Goal: Information Seeking & Learning: Learn about a topic

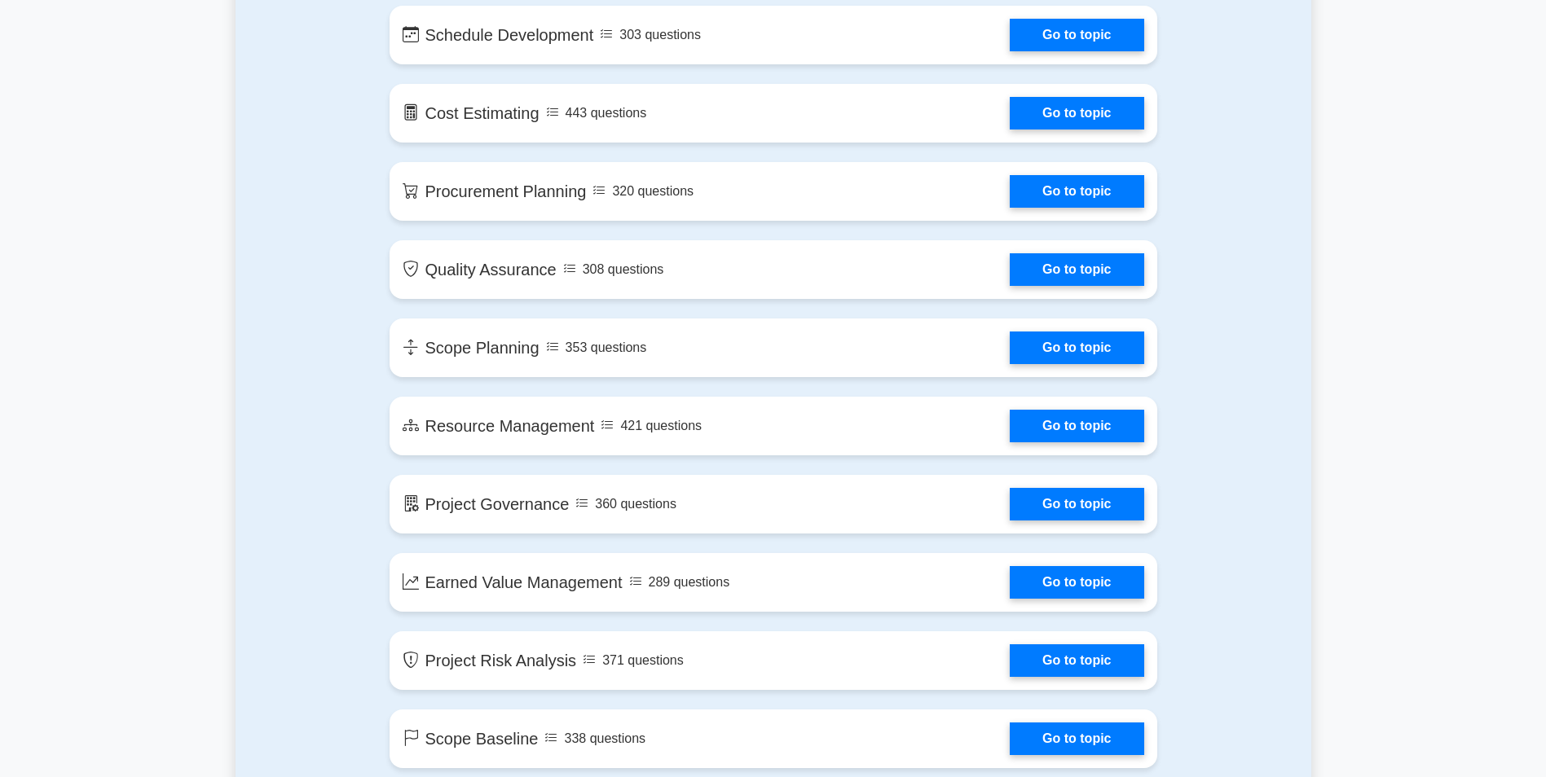
scroll to position [1848, 0]
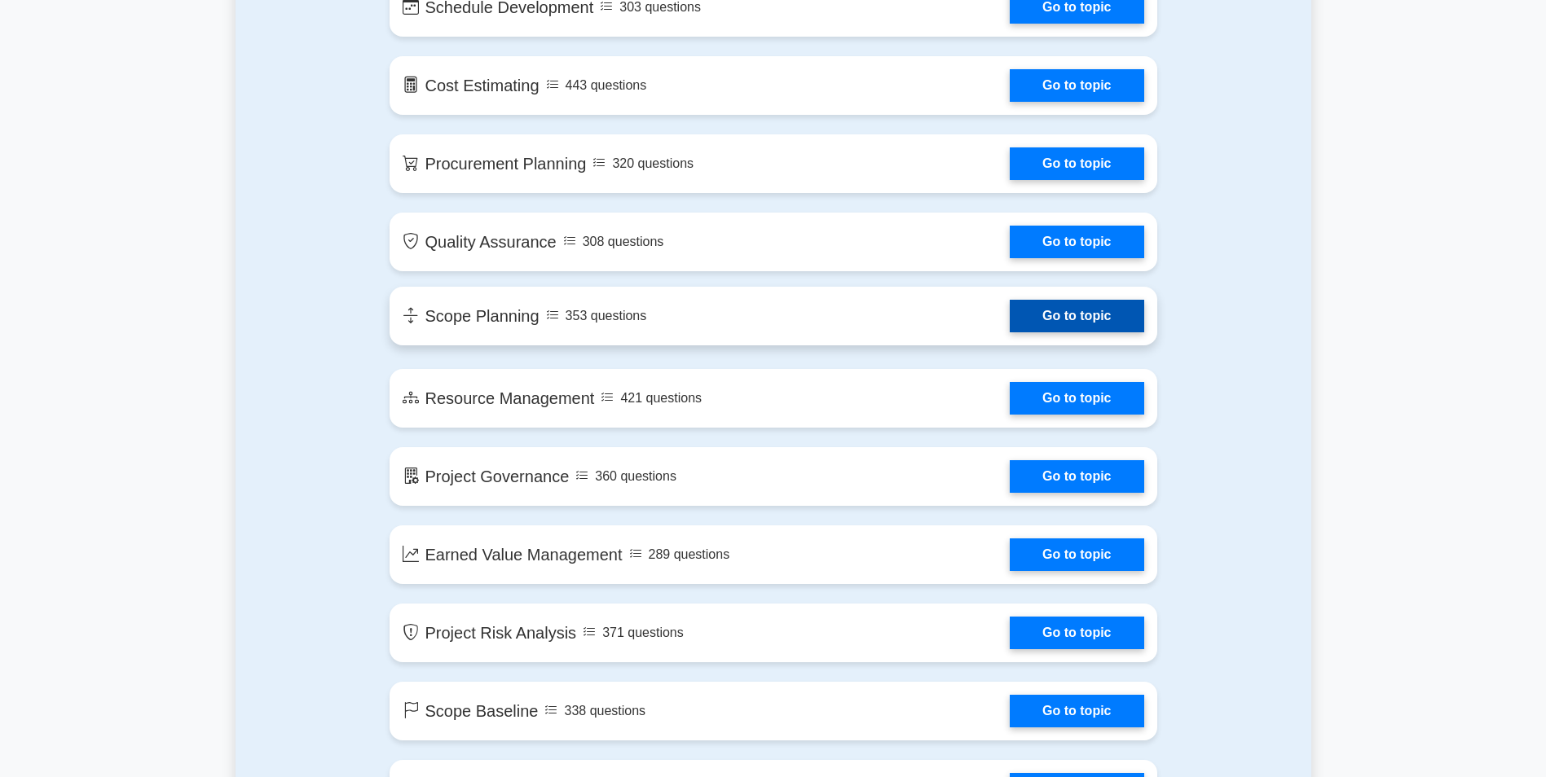
click at [1057, 319] on link "Go to topic" at bounding box center [1077, 316] width 134 height 33
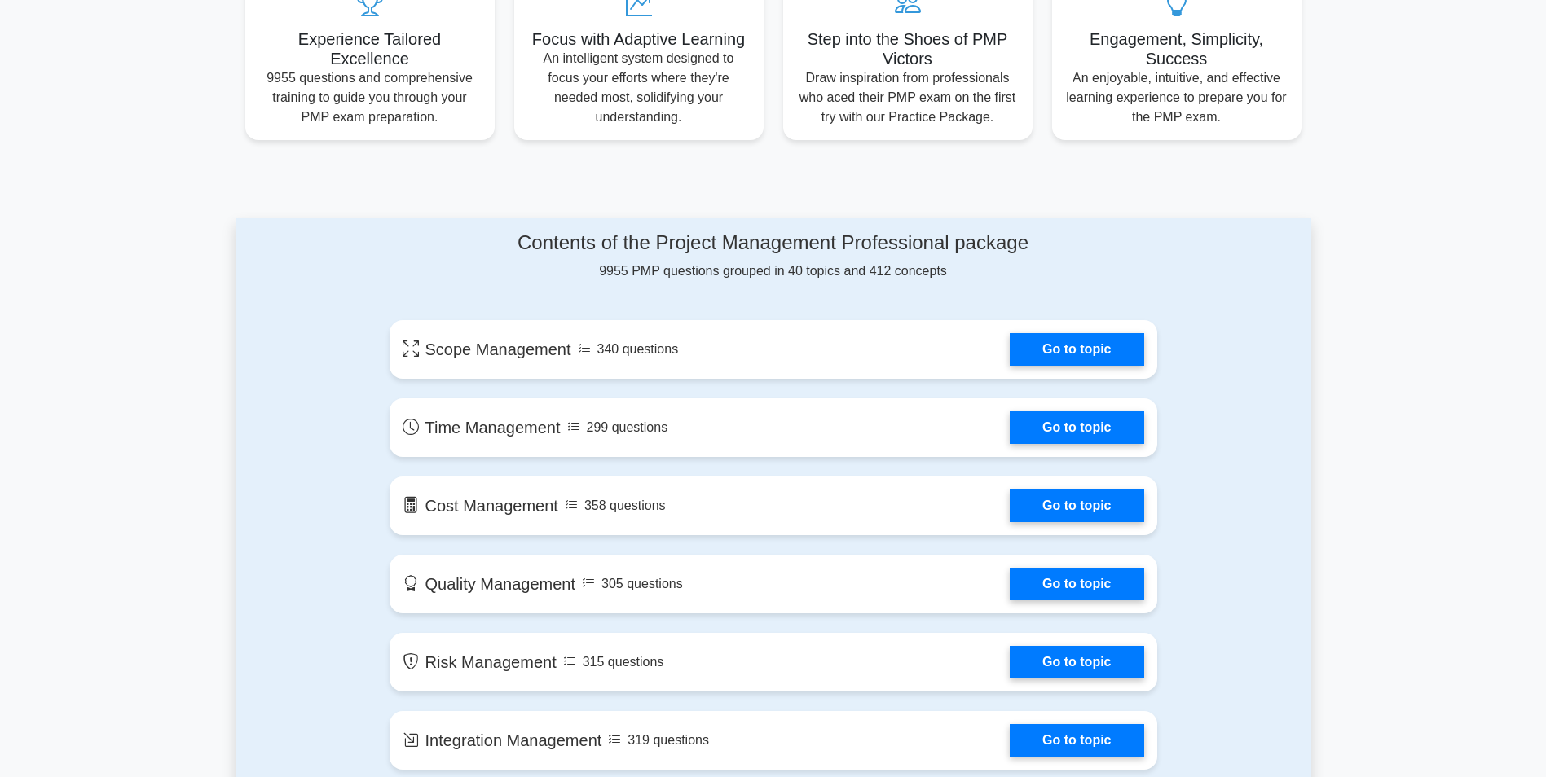
scroll to position [666, 0]
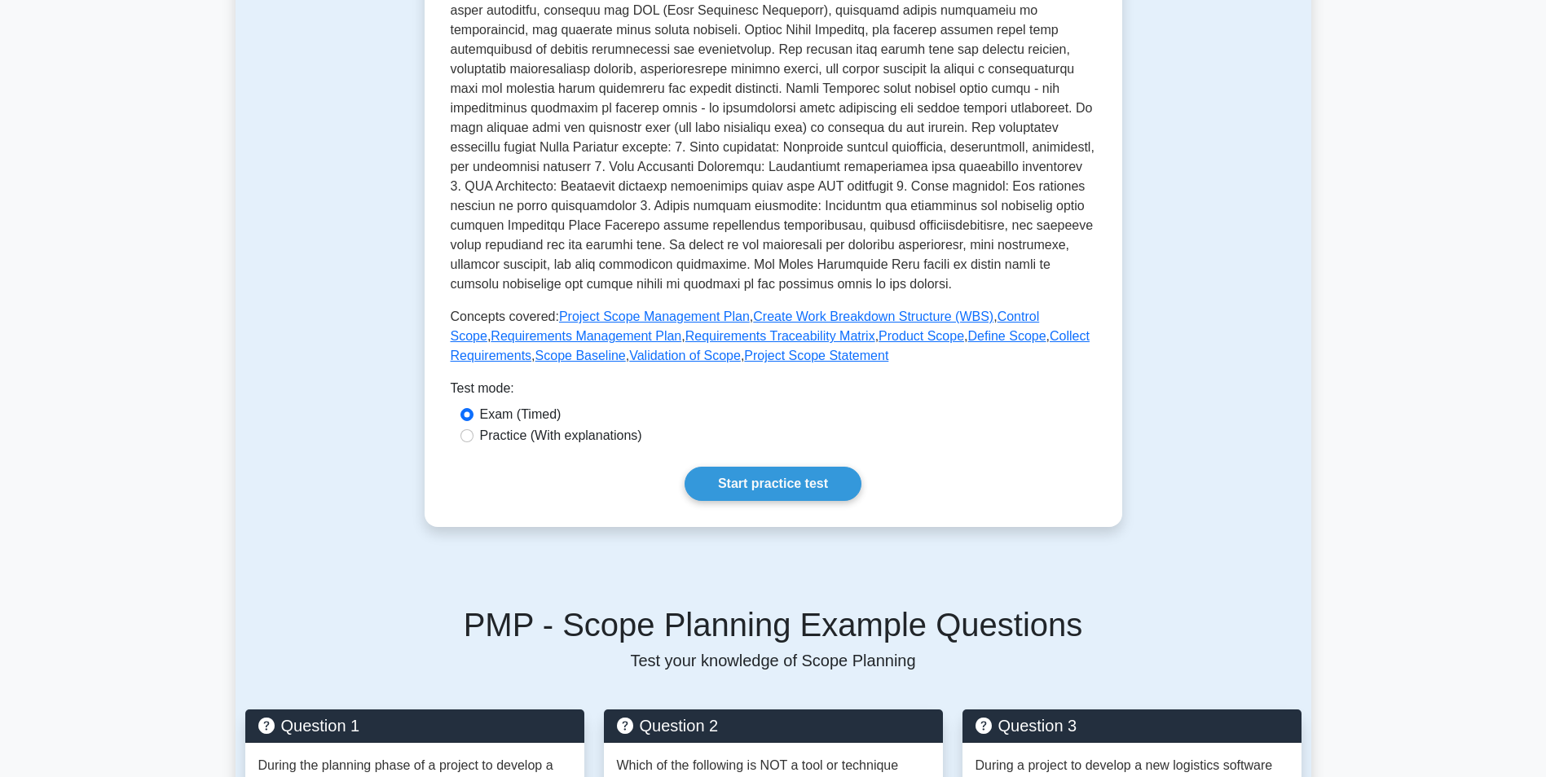
scroll to position [475, 0]
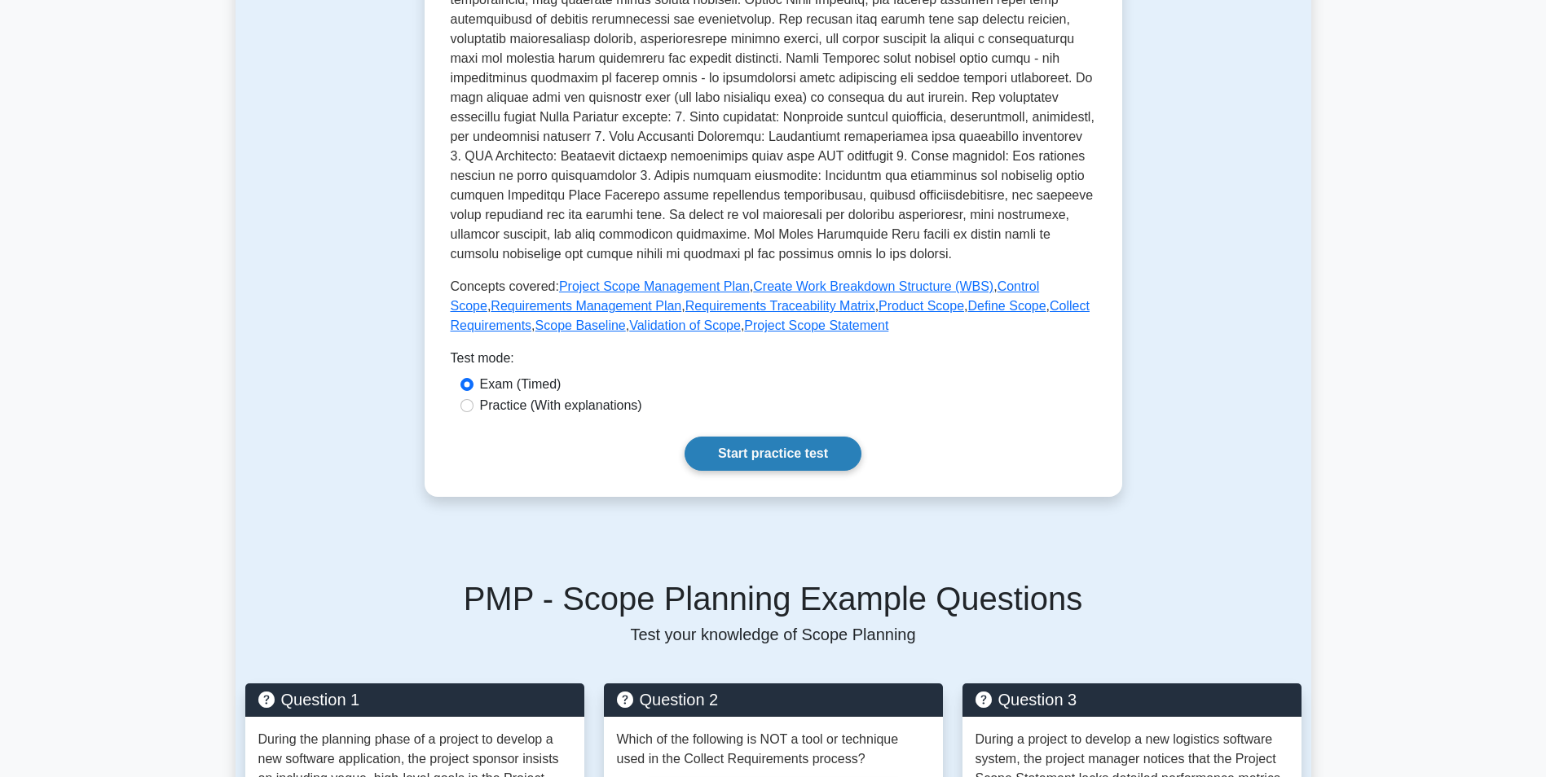
click at [739, 451] on link "Start practice test" at bounding box center [773, 454] width 177 height 34
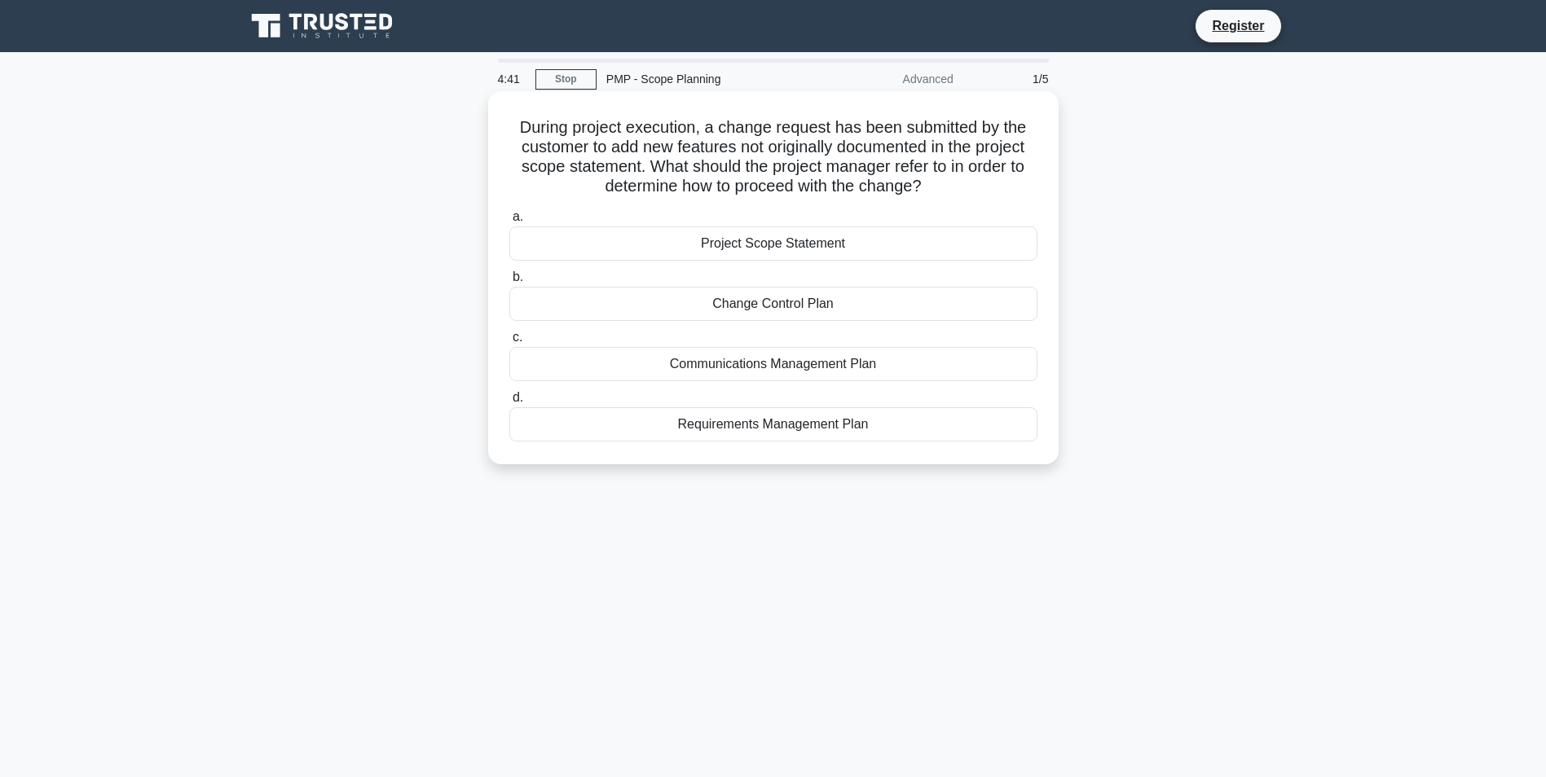
click at [826, 306] on div "Change Control Plan" at bounding box center [773, 304] width 528 height 34
click at [509, 283] on input "b. Change Control Plan" at bounding box center [509, 277] width 0 height 11
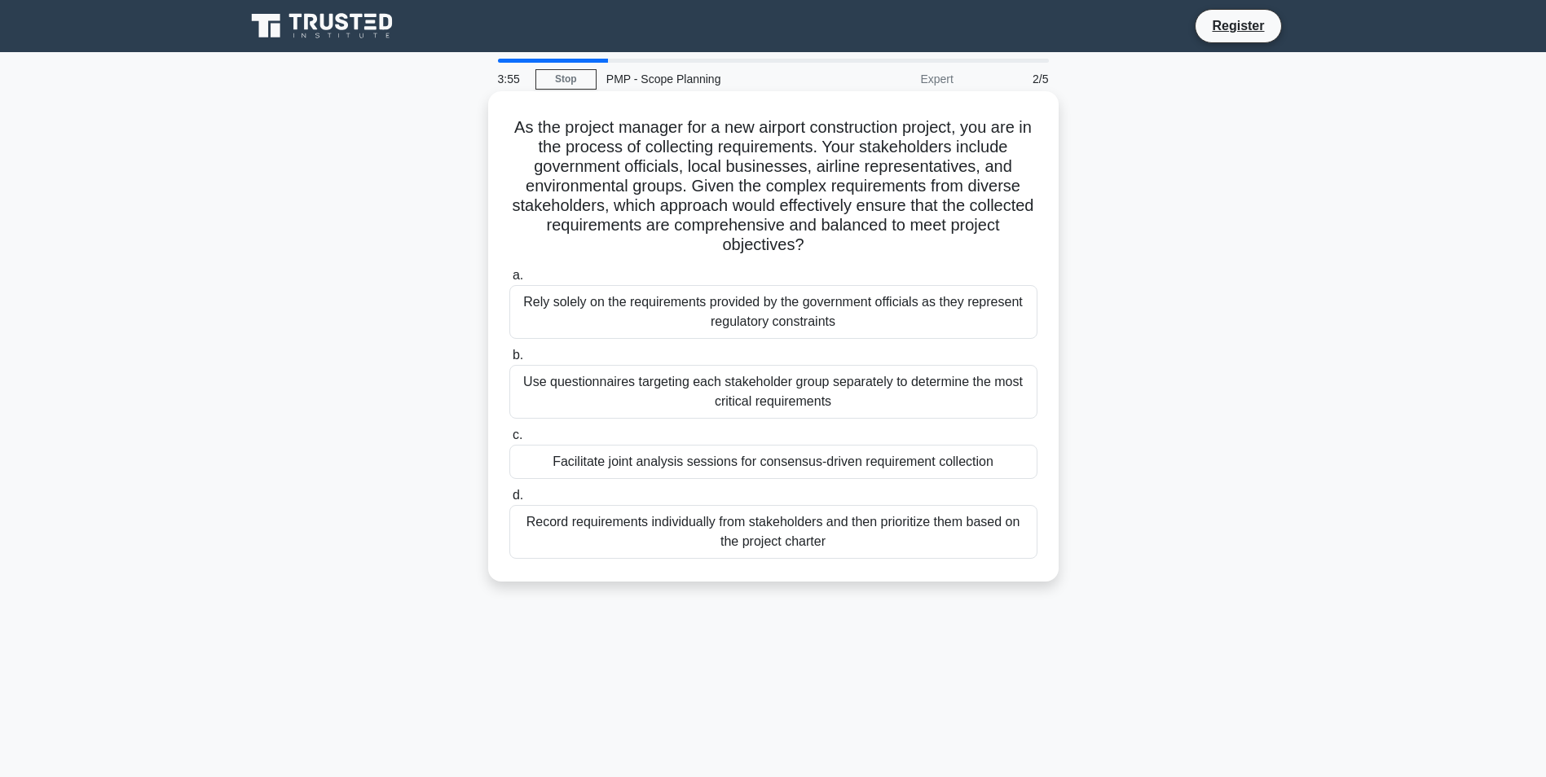
click at [605, 384] on div "Use questionnaires targeting each stakeholder group separately to determine the…" at bounding box center [773, 392] width 528 height 54
click at [509, 361] on input "b. Use questionnaires targeting each stakeholder group separately to determine …" at bounding box center [509, 355] width 0 height 11
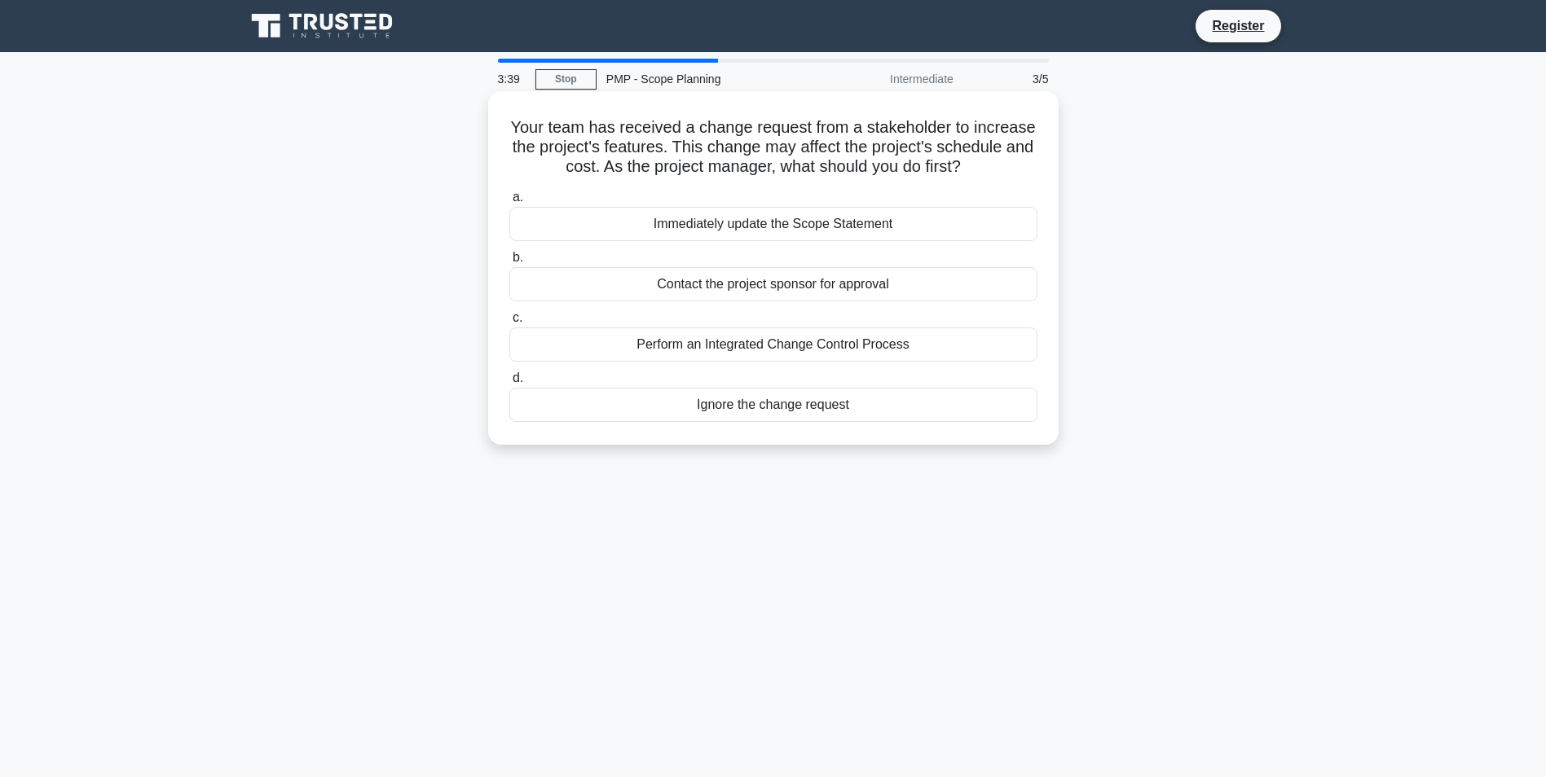
click at [854, 350] on div "Perform an Integrated Change Control Process" at bounding box center [773, 345] width 528 height 34
click at [509, 324] on input "c. Perform an Integrated Change Control Process" at bounding box center [509, 318] width 0 height 11
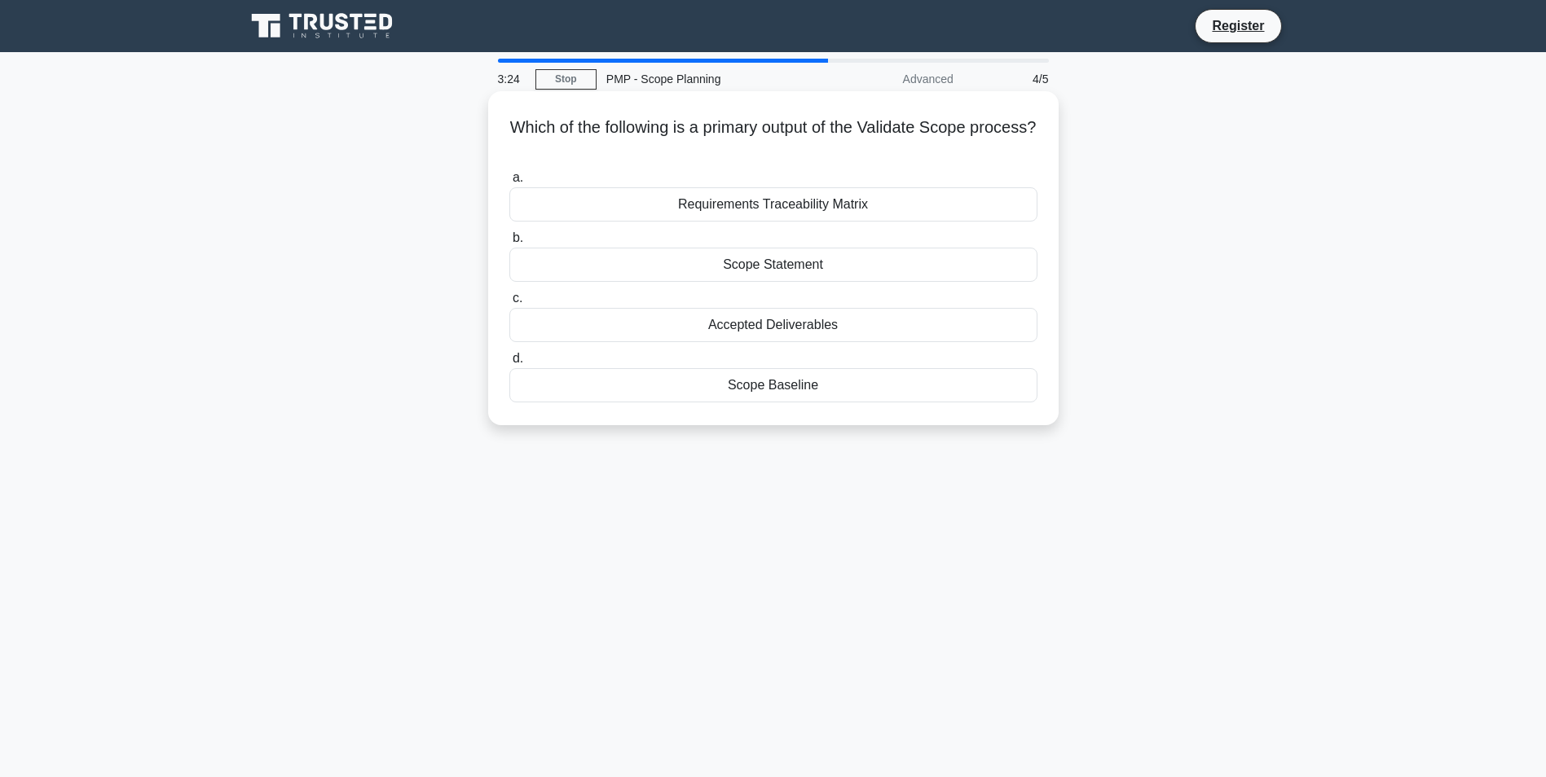
click at [763, 379] on div "Scope Baseline" at bounding box center [773, 385] width 528 height 34
click at [509, 364] on input "d. Scope Baseline" at bounding box center [509, 359] width 0 height 11
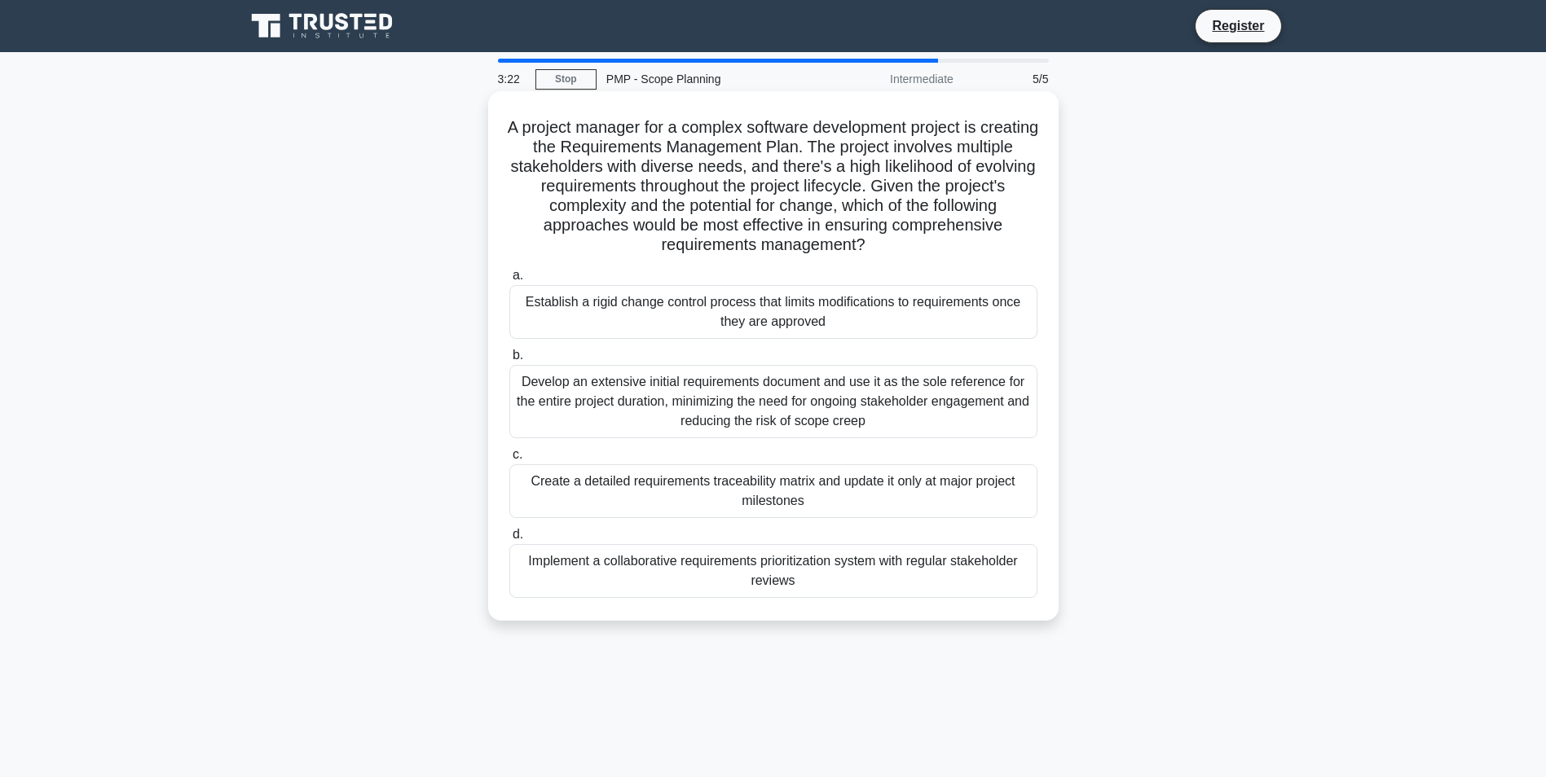
click at [677, 309] on div "Establish a rigid change control process that limits modifications to requireme…" at bounding box center [773, 312] width 528 height 54
click at [509, 281] on input "a. Establish a rigid change control process that limits modifications to requir…" at bounding box center [509, 276] width 0 height 11
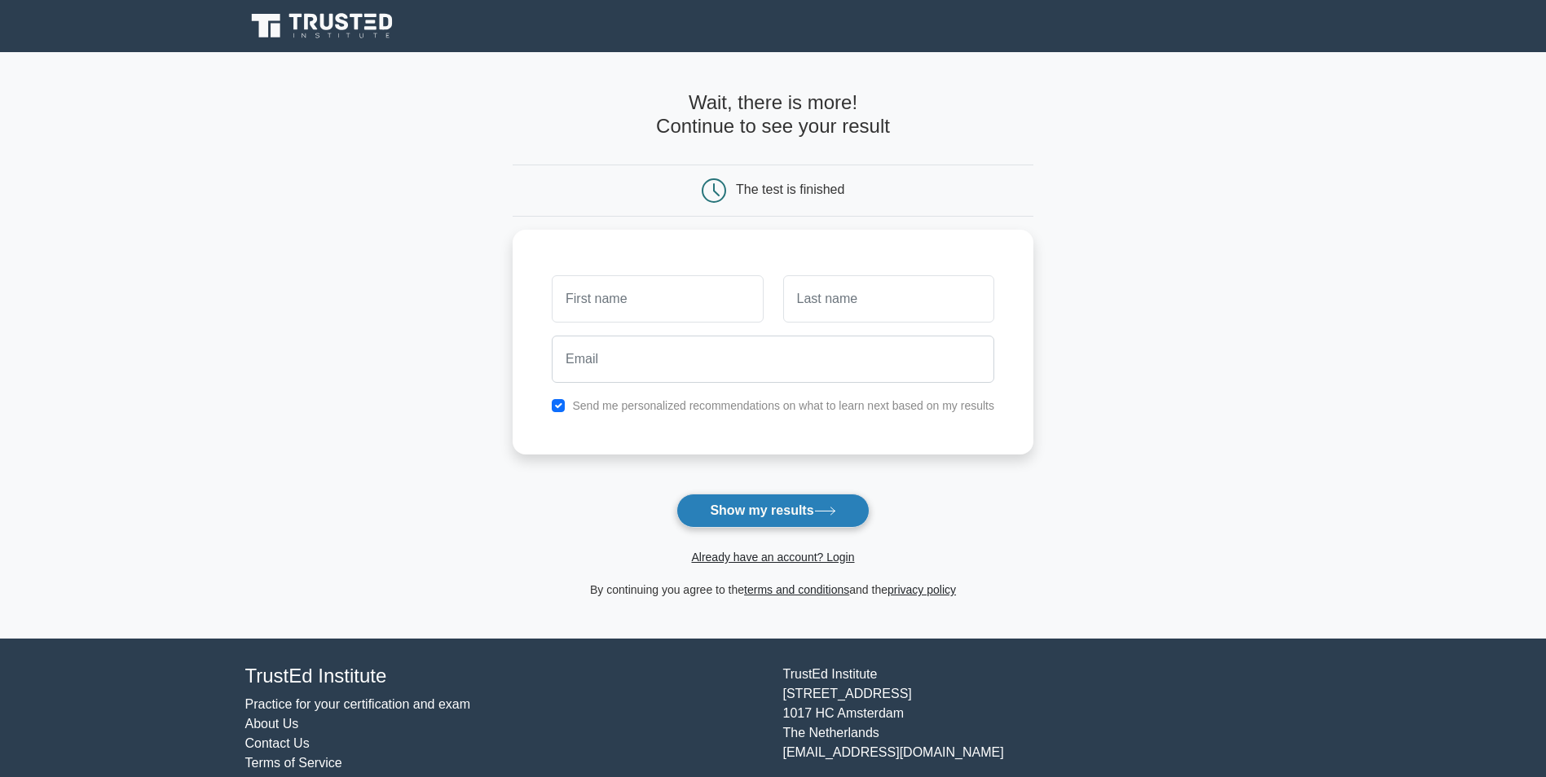
click at [808, 505] on button "Show my results" at bounding box center [772, 511] width 192 height 34
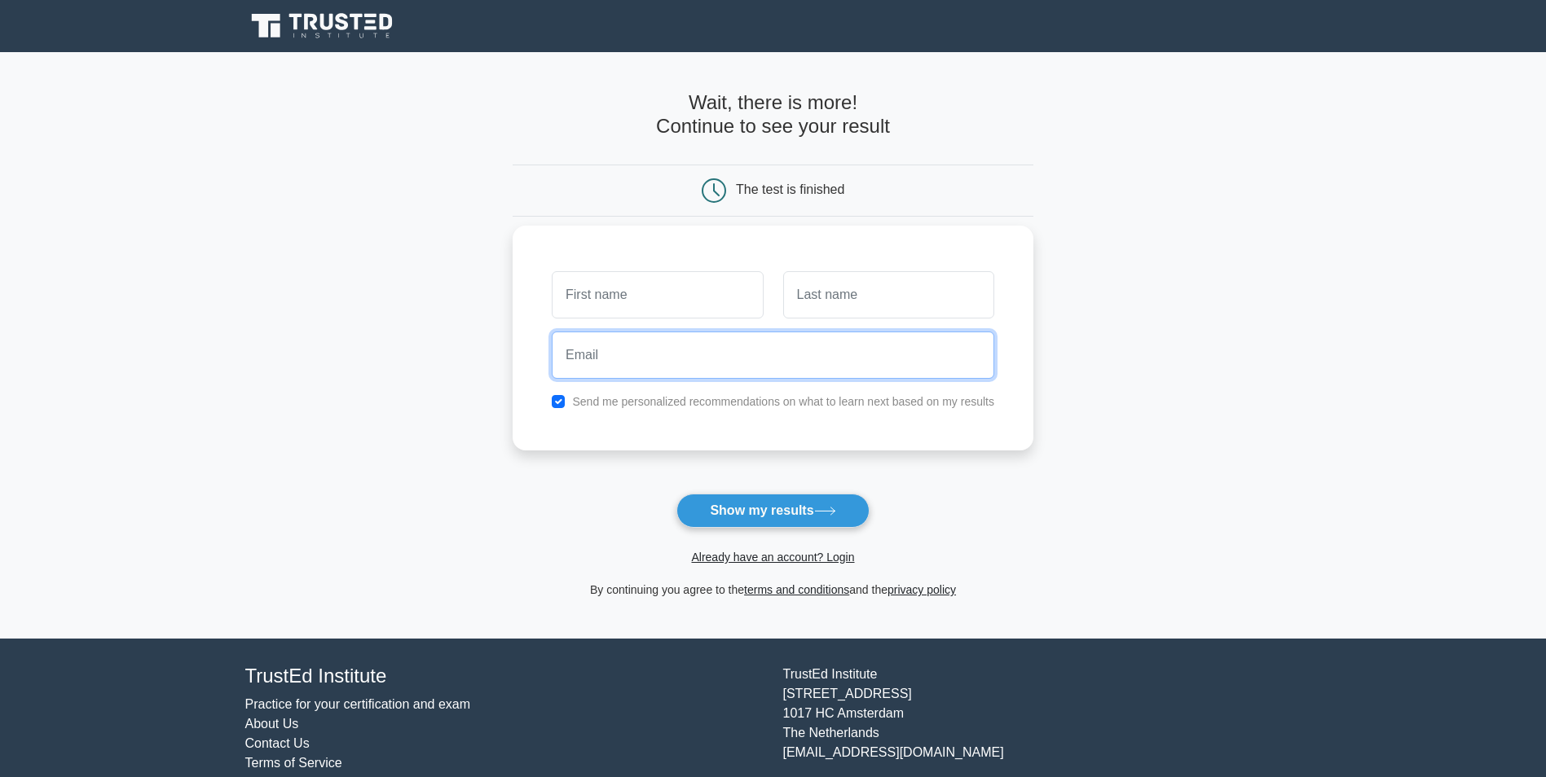
click at [824, 370] on input "email" at bounding box center [773, 355] width 442 height 47
type input "blakshmiswathi@gmail.com"
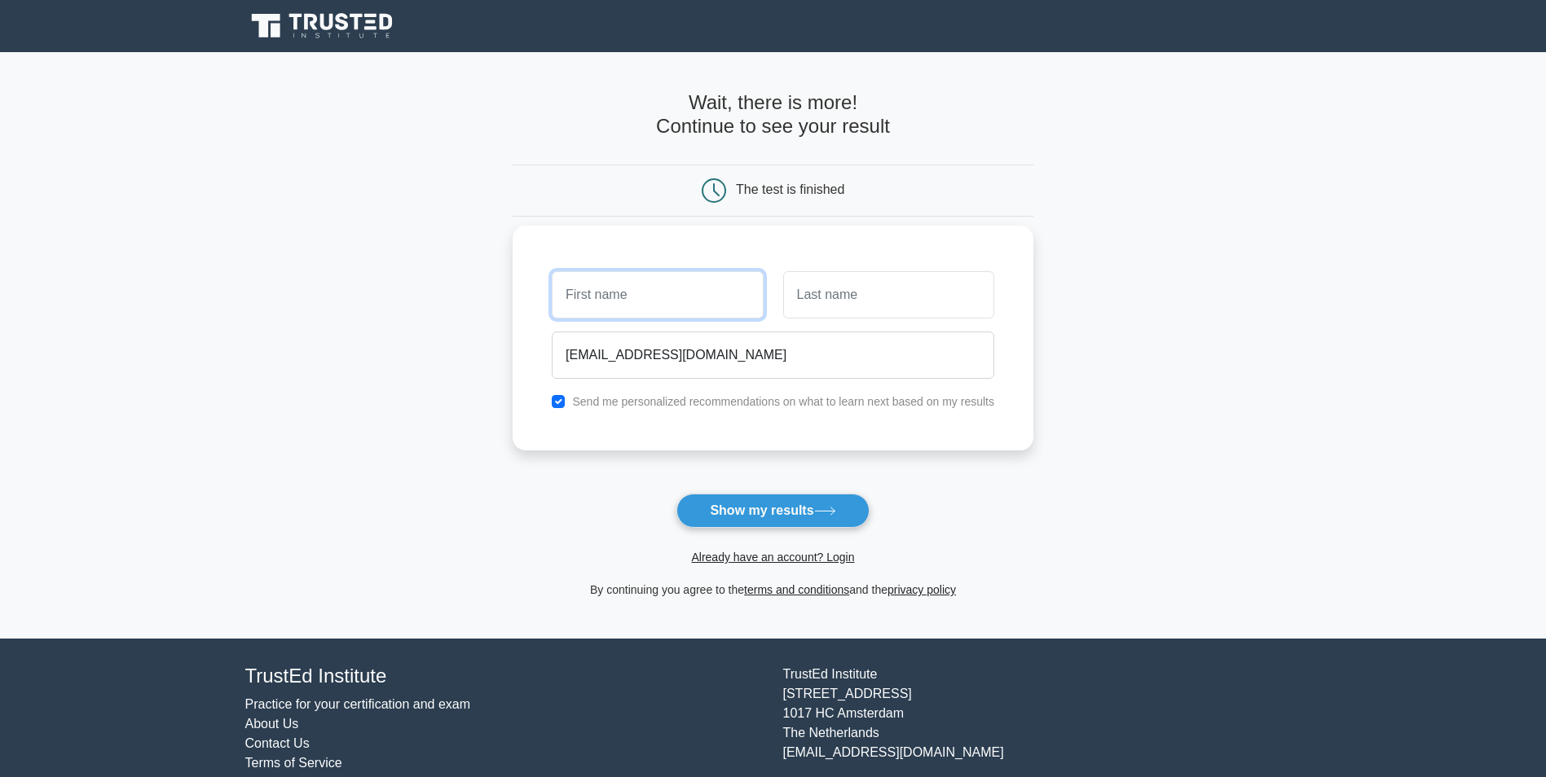
click at [634, 308] on input "text" at bounding box center [657, 294] width 211 height 47
type input "SWATHI"
click at [824, 309] on input "text" at bounding box center [888, 294] width 211 height 47
type input "M"
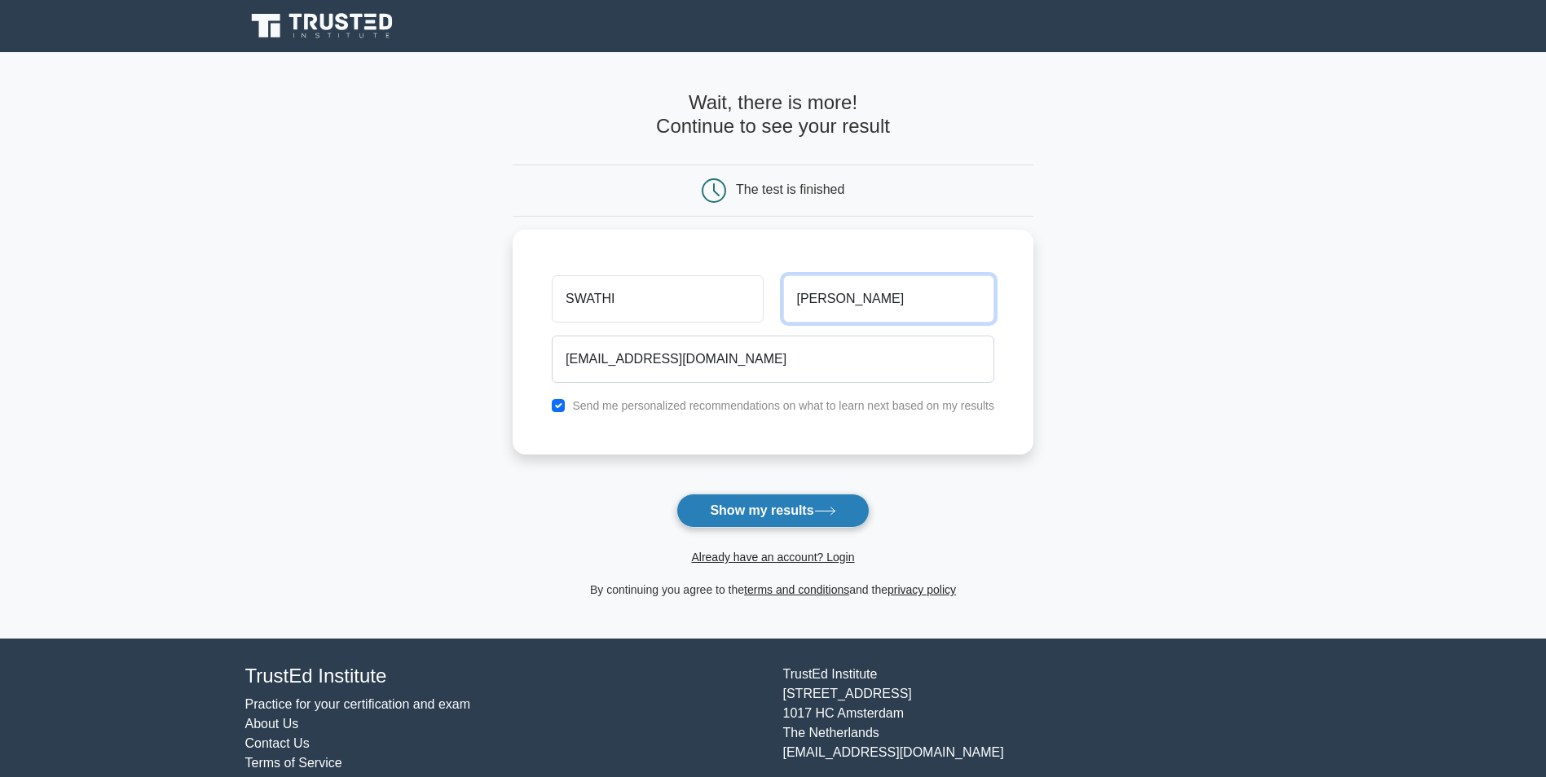
type input "NUTHI"
click at [770, 507] on button "Show my results" at bounding box center [772, 511] width 192 height 34
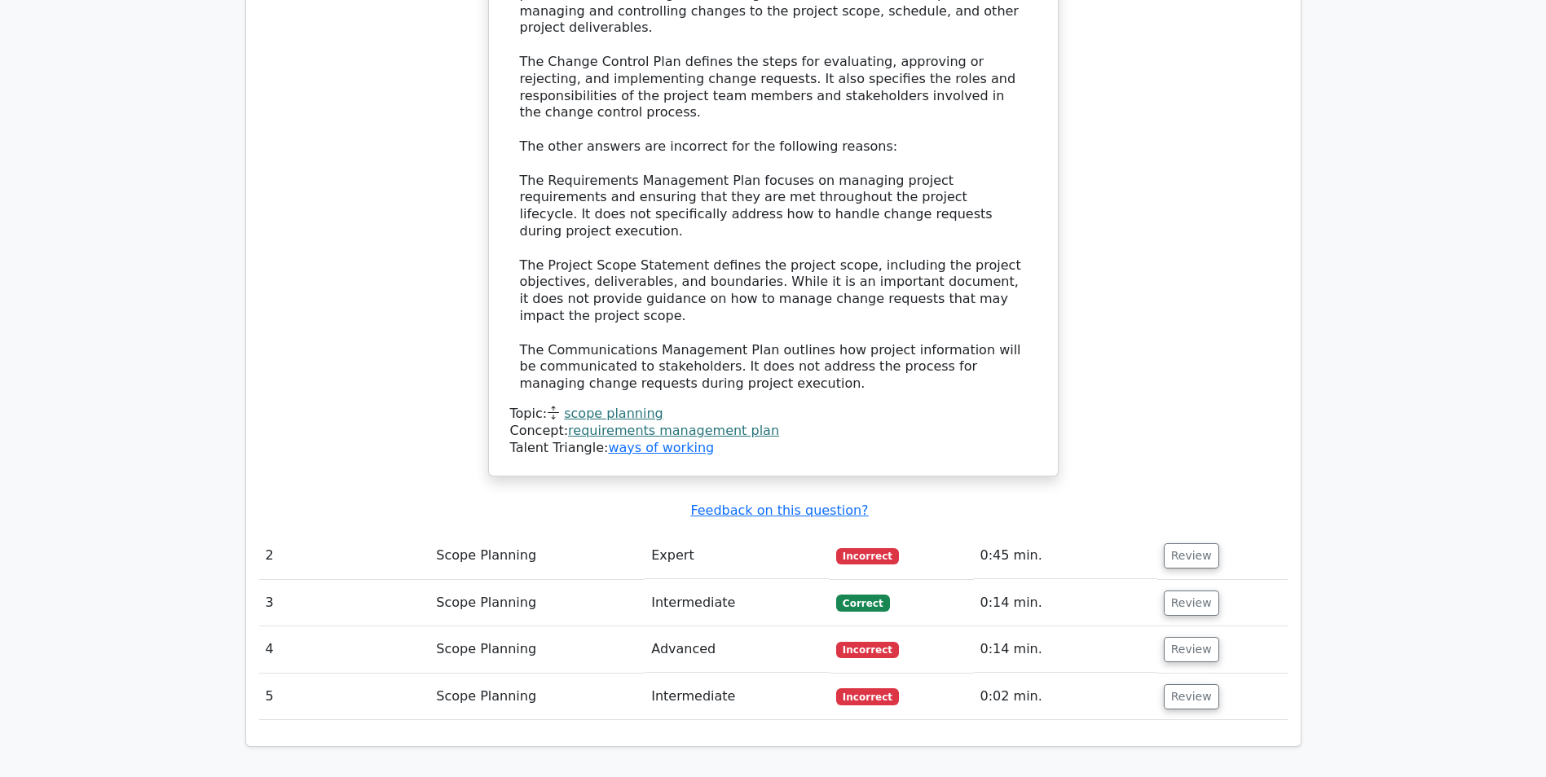
scroll to position [1851, 0]
